Goal: Task Accomplishment & Management: Manage account settings

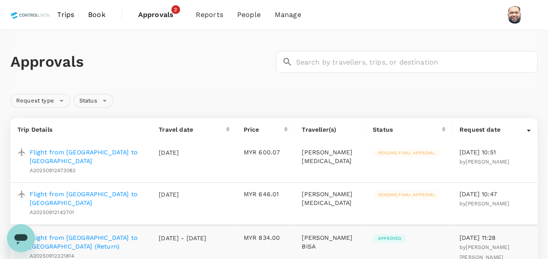
click at [94, 196] on p "Flight from [GEOGRAPHIC_DATA] to [GEOGRAPHIC_DATA]" at bounding box center [87, 198] width 115 height 17
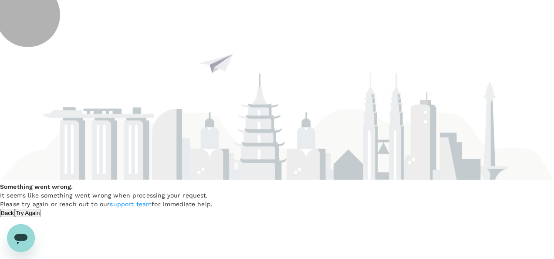
click at [41, 211] on button "Try Again" at bounding box center [28, 213] width 26 height 8
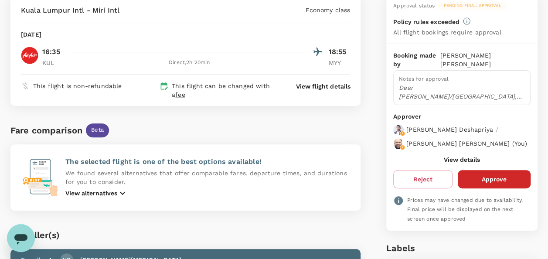
scroll to position [87, 0]
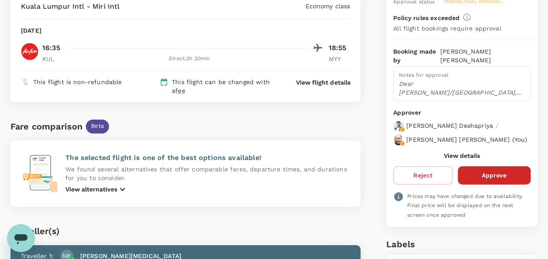
click at [465, 159] on button "View details" at bounding box center [462, 155] width 36 height 7
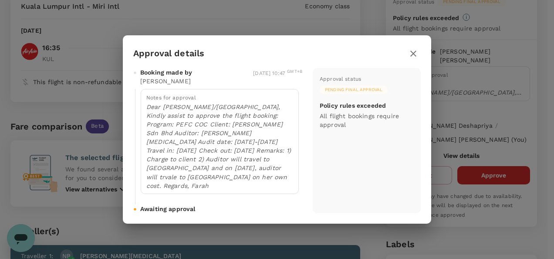
click at [415, 57] on icon "button" at bounding box center [413, 54] width 6 height 6
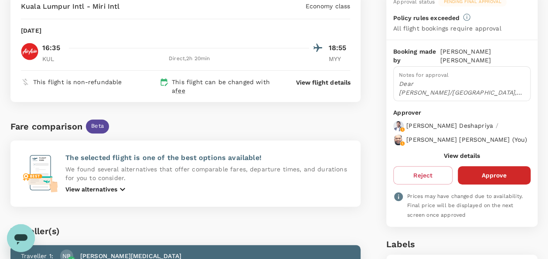
click at [456, 158] on button "View details" at bounding box center [462, 155] width 36 height 7
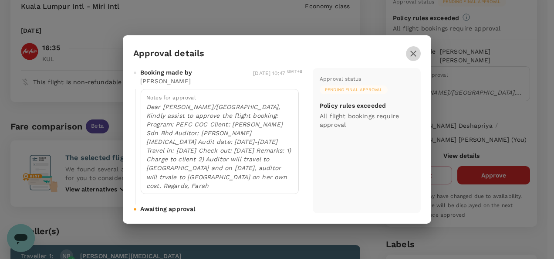
click at [414, 59] on icon "button" at bounding box center [413, 53] width 10 height 10
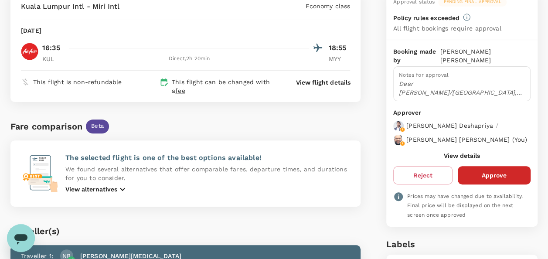
click at [451, 159] on button "View details" at bounding box center [462, 155] width 36 height 7
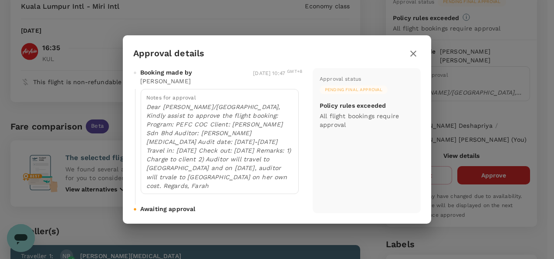
click at [417, 58] on icon "button" at bounding box center [413, 53] width 10 height 10
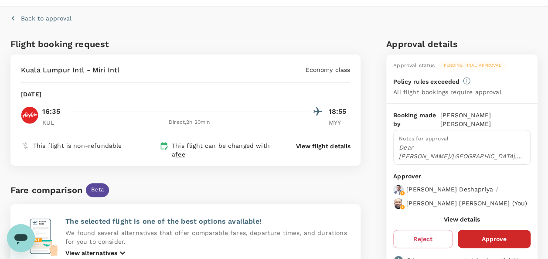
scroll to position [0, 0]
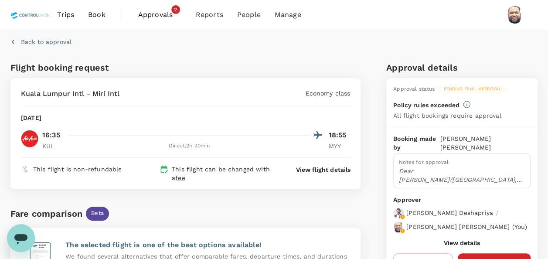
click at [147, 13] on span "Approvals" at bounding box center [160, 15] width 44 height 10
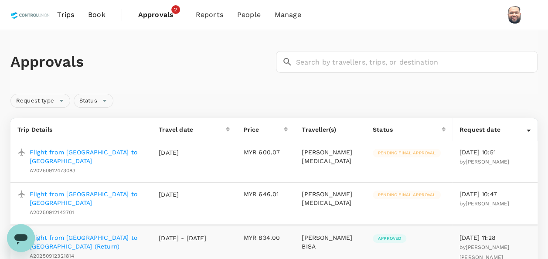
click at [107, 153] on p "Flight from [GEOGRAPHIC_DATA] to [GEOGRAPHIC_DATA]" at bounding box center [87, 156] width 115 height 17
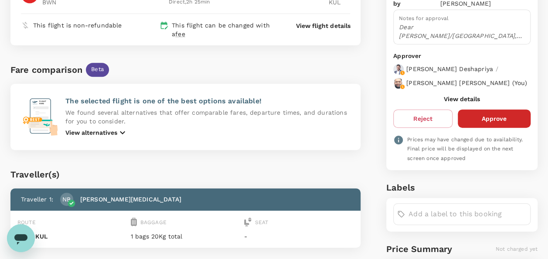
scroll to position [174, 0]
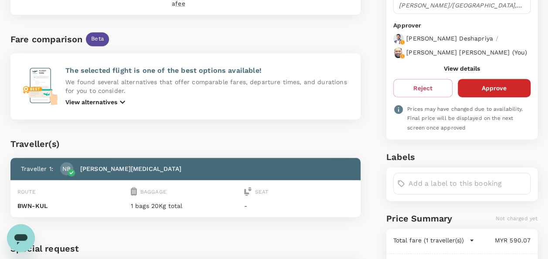
click at [456, 72] on button "View details" at bounding box center [462, 68] width 36 height 7
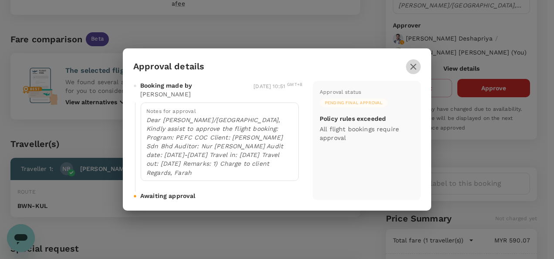
click at [412, 67] on icon "button" at bounding box center [413, 67] width 6 height 6
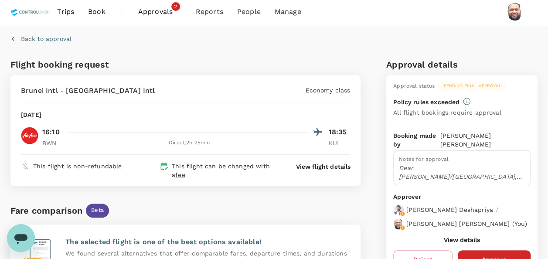
scroll to position [0, 0]
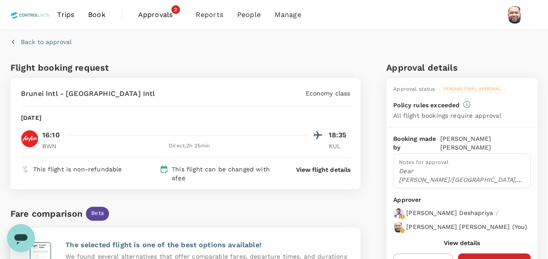
drag, startPoint x: 147, startPoint y: 11, endPoint x: 155, endPoint y: 14, distance: 8.4
click at [147, 11] on span "Approvals" at bounding box center [160, 15] width 44 height 10
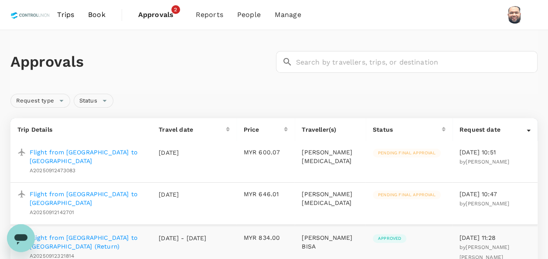
click at [88, 195] on p "Flight from [GEOGRAPHIC_DATA] to [GEOGRAPHIC_DATA]" at bounding box center [87, 198] width 115 height 17
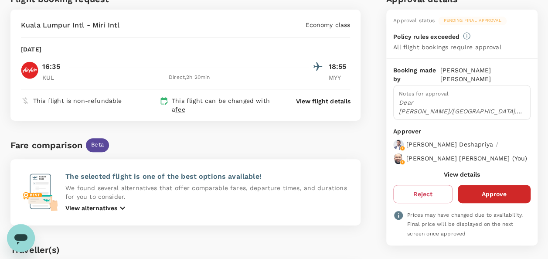
scroll to position [87, 0]
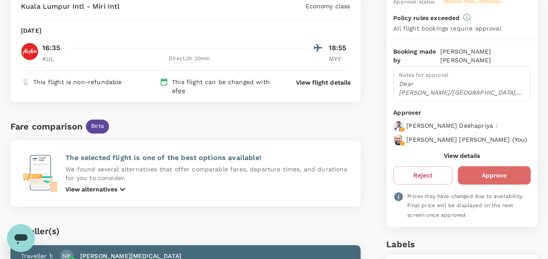
click at [495, 184] on button "Approve" at bounding box center [494, 175] width 73 height 18
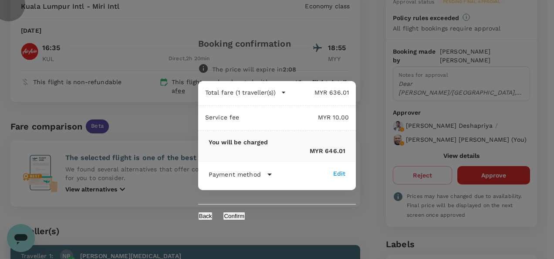
click at [245, 217] on button "Confirm" at bounding box center [234, 216] width 22 height 8
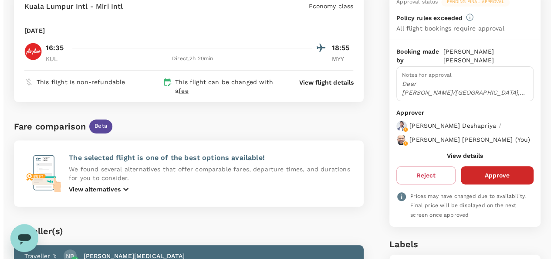
scroll to position [0, 0]
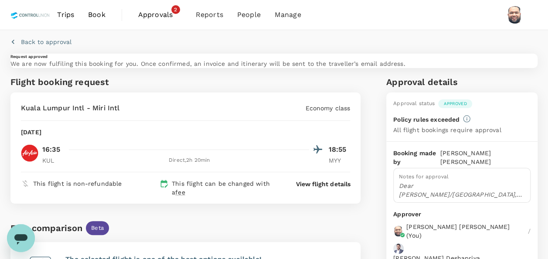
click at [146, 14] on span "Approvals" at bounding box center [160, 15] width 44 height 10
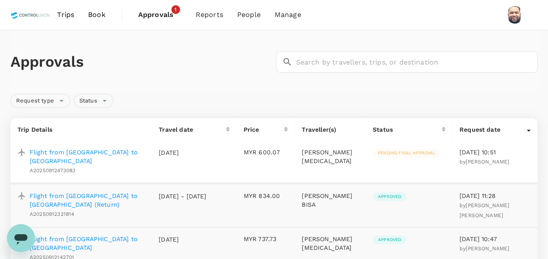
click at [90, 152] on p "Flight from [GEOGRAPHIC_DATA] to [GEOGRAPHIC_DATA]" at bounding box center [87, 156] width 115 height 17
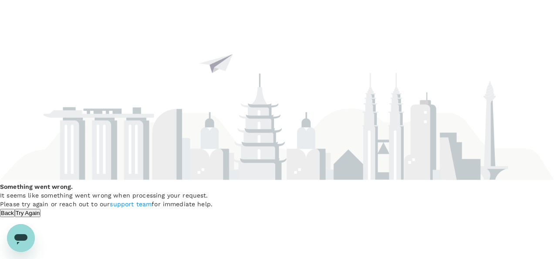
click at [41, 210] on button "Try Again" at bounding box center [28, 213] width 26 height 8
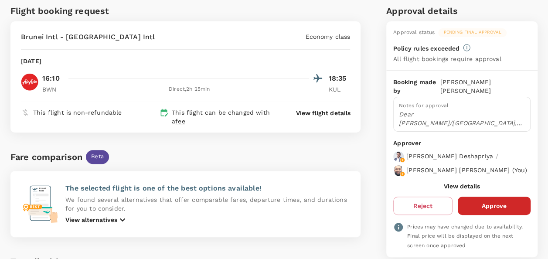
scroll to position [44, 0]
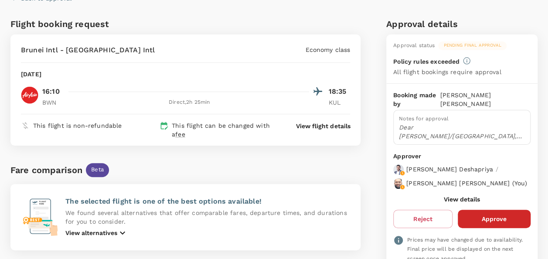
click at [490, 223] on button "Approve" at bounding box center [494, 219] width 73 height 18
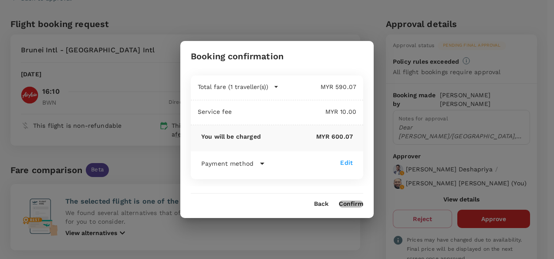
click at [349, 206] on button "Confirm" at bounding box center [351, 203] width 24 height 7
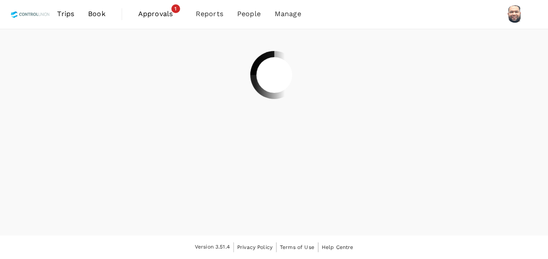
scroll to position [0, 0]
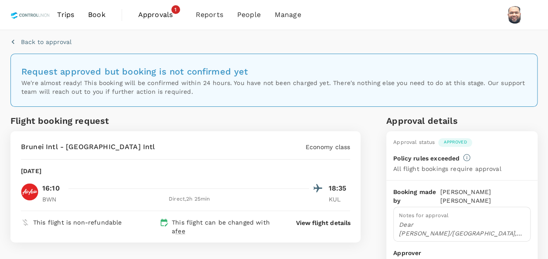
click at [151, 14] on span "Approvals" at bounding box center [160, 15] width 44 height 10
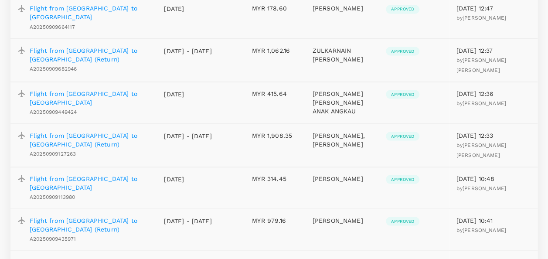
scroll to position [741, 0]
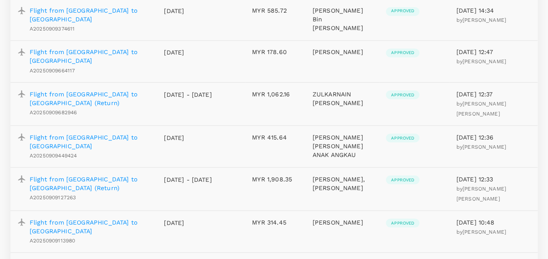
click at [114, 132] on p "Flight from [GEOGRAPHIC_DATA] to [GEOGRAPHIC_DATA]" at bounding box center [90, 140] width 120 height 17
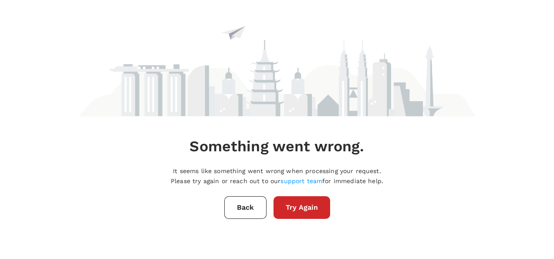
click at [310, 209] on button "Try Again" at bounding box center [302, 207] width 57 height 23
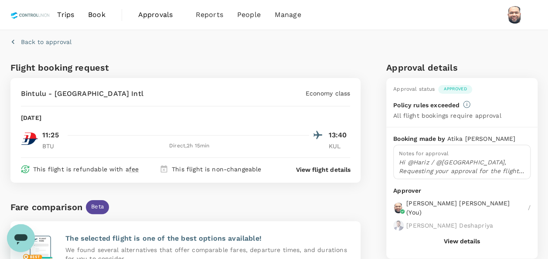
click at [151, 20] on span "Approvals 0" at bounding box center [160, 15] width 44 height 14
